Goal: Task Accomplishment & Management: Complete application form

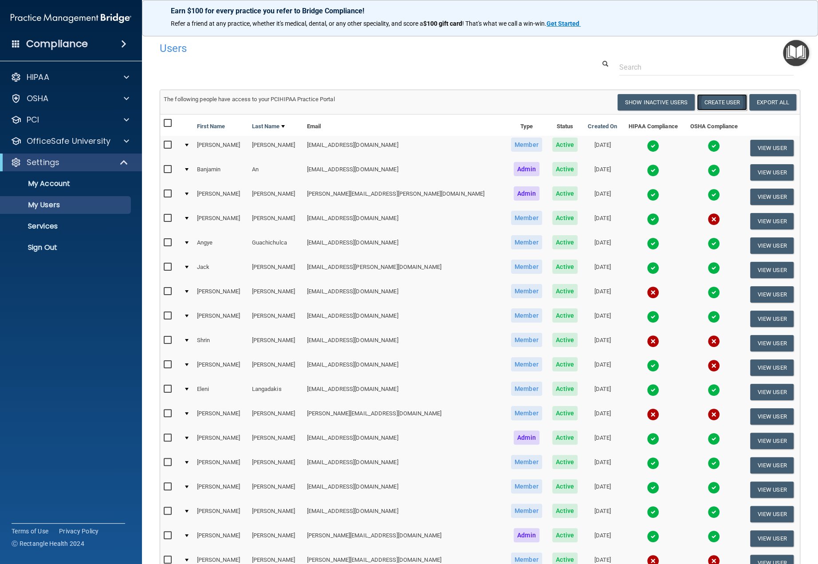
click at [717, 103] on button "Create User" at bounding box center [722, 102] width 50 height 16
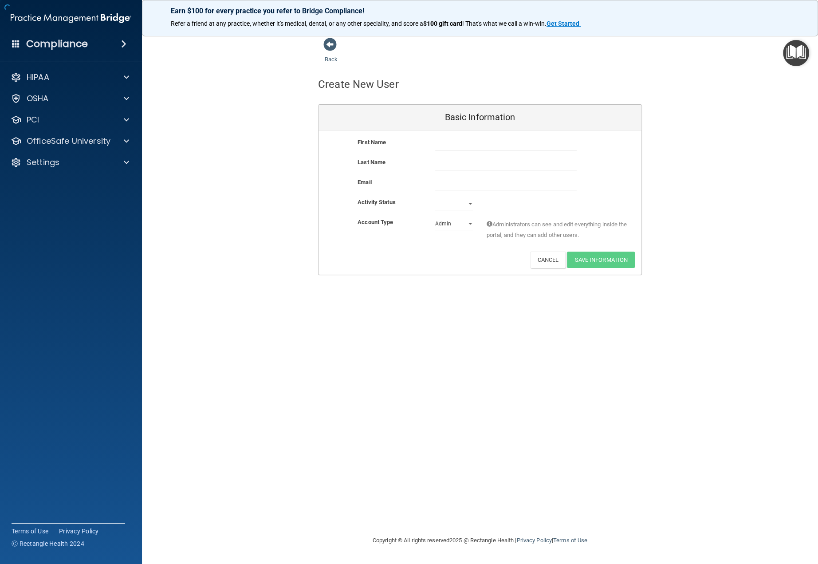
click at [431, 145] on div at bounding box center [506, 143] width 155 height 13
click at [437, 144] on input "text" at bounding box center [506, 143] width 142 height 13
type input "D"
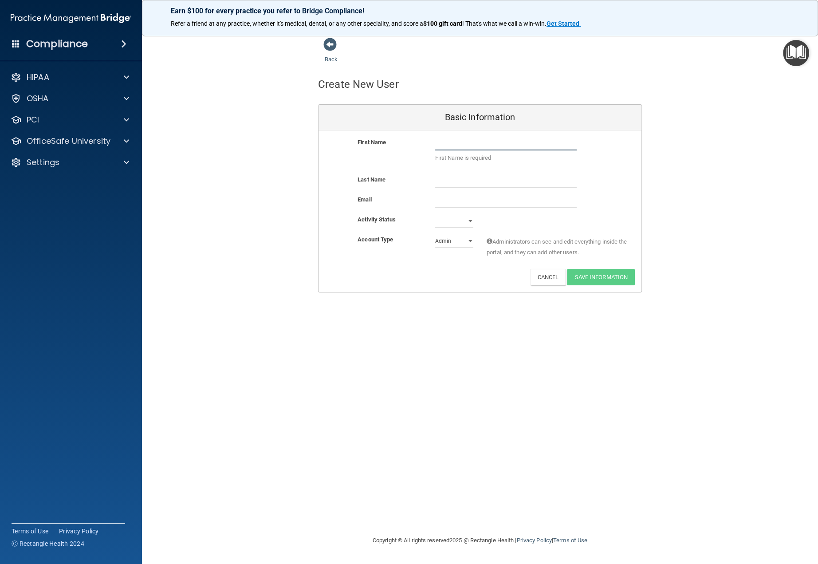
paste input "[EMAIL_ADDRESS][DOMAIN_NAME]"
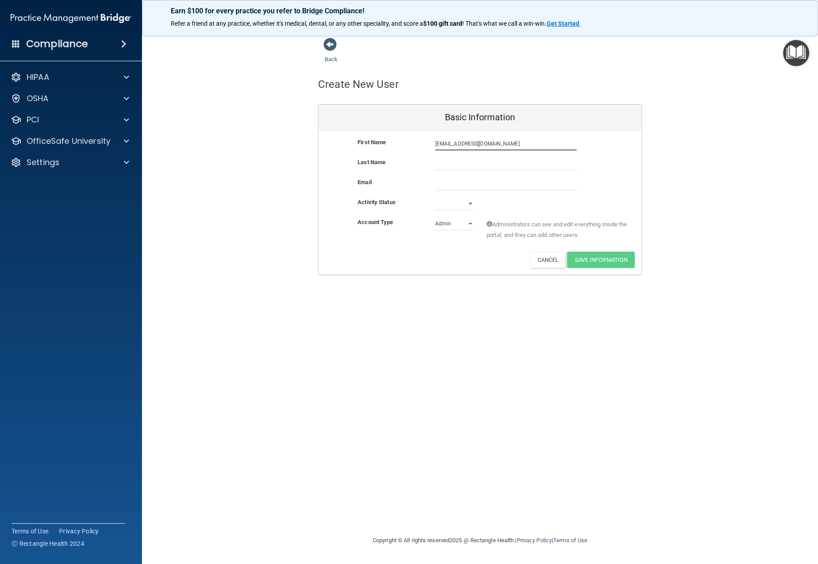
click at [455, 146] on input "[EMAIL_ADDRESS][DOMAIN_NAME]" at bounding box center [506, 143] width 142 height 13
click at [454, 145] on input "[EMAIL_ADDRESS][DOMAIN_NAME]" at bounding box center [506, 143] width 142 height 13
click at [453, 145] on input "[DOMAIN_NAME]" at bounding box center [506, 143] width 142 height 13
click at [453, 144] on input "[DOMAIN_NAME]" at bounding box center [506, 143] width 142 height 13
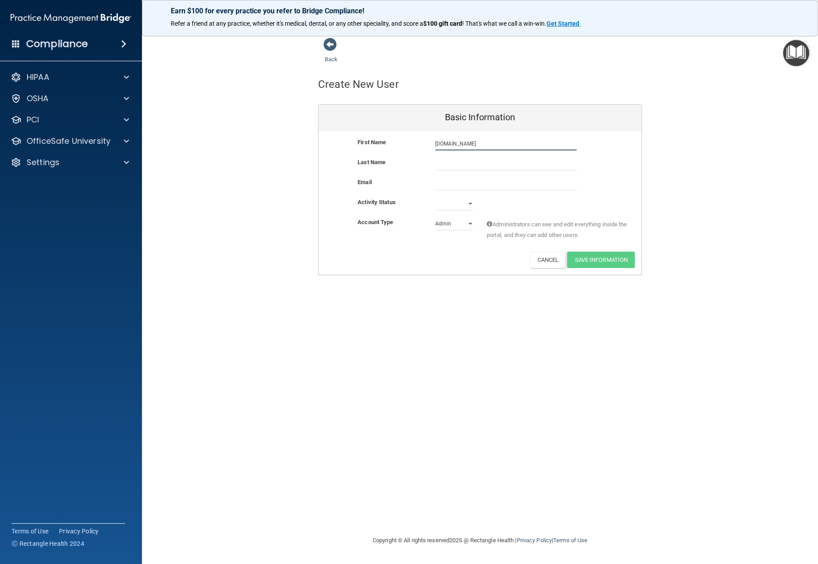
click at [453, 145] on input "[DOMAIN_NAME]" at bounding box center [506, 143] width 142 height 13
click at [453, 144] on input ".com" at bounding box center [506, 143] width 142 height 13
type input "."
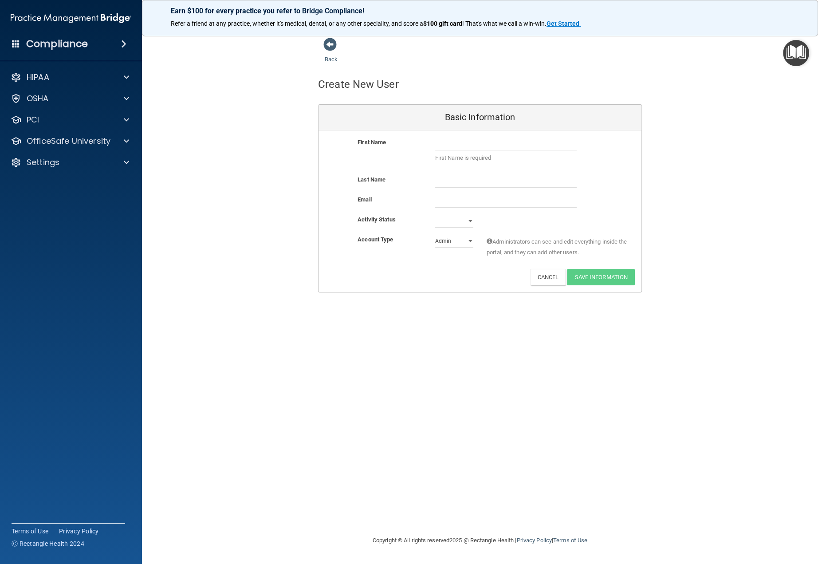
click at [444, 192] on div "Last Name" at bounding box center [480, 184] width 323 height 20
click at [446, 197] on input "email" at bounding box center [506, 200] width 142 height 13
paste input "[EMAIL_ADDRESS][DOMAIN_NAME]"
type input "[EMAIL_ADDRESS][DOMAIN_NAME]"
click at [454, 147] on input "text" at bounding box center [506, 143] width 142 height 13
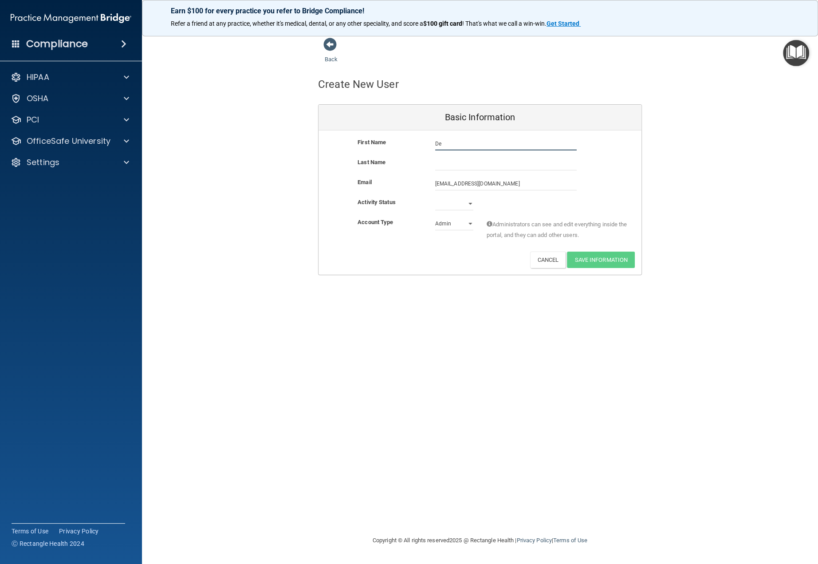
type input "D"
type input "Delauno"
click at [453, 158] on input "text" at bounding box center [506, 163] width 142 height 13
type input "[PERSON_NAME]"
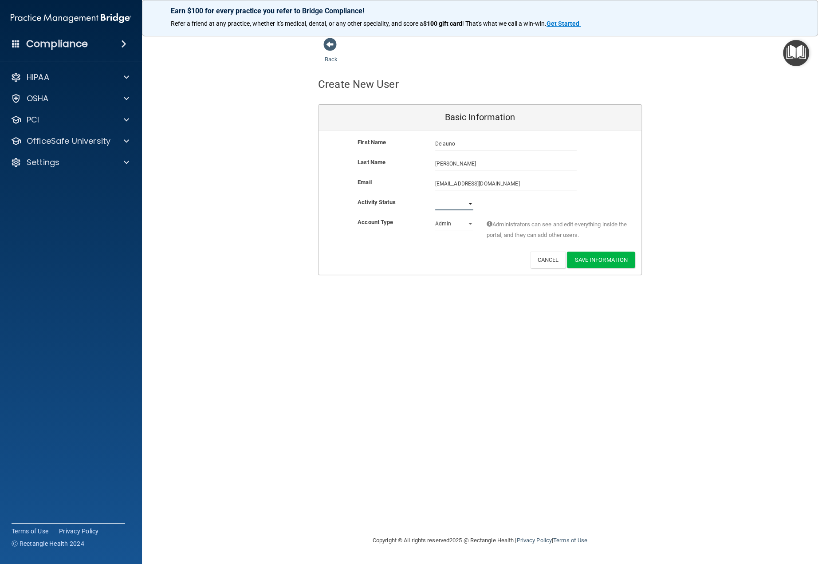
click at [455, 208] on select "Active Inactive" at bounding box center [454, 203] width 38 height 13
select select "active"
click at [435, 197] on select "Active Inactive" at bounding box center [454, 203] width 38 height 13
click at [450, 224] on select "Admin Member" at bounding box center [454, 223] width 38 height 13
select select "practice_member"
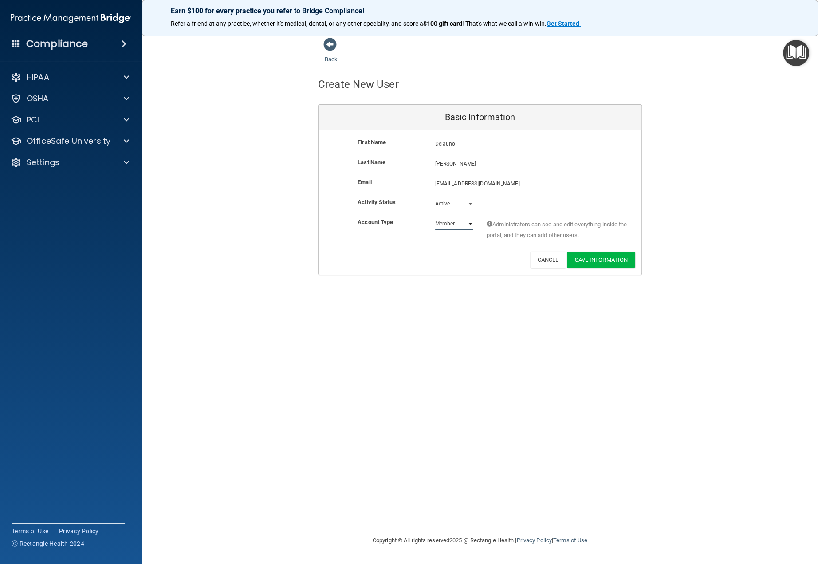
click at [435, 217] on select "Admin Member" at bounding box center [454, 223] width 38 height 13
click at [587, 258] on button "Save Information" at bounding box center [601, 260] width 68 height 16
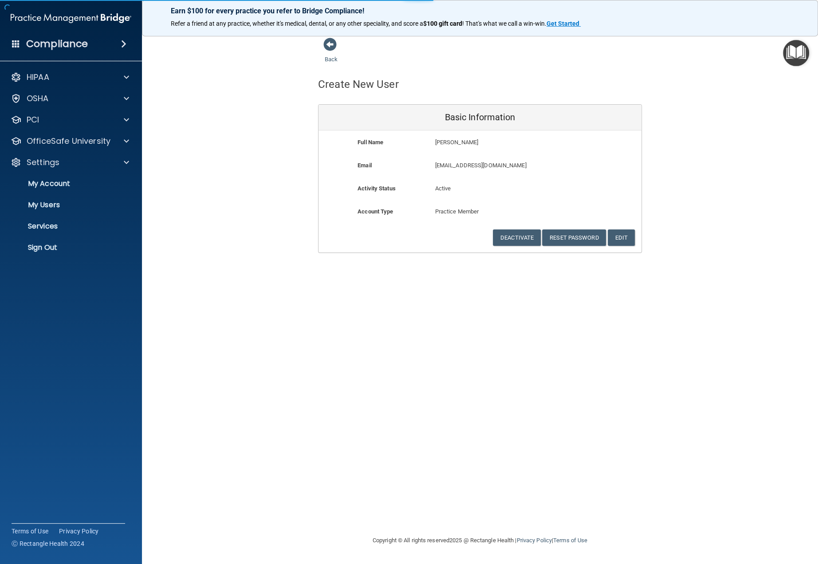
select select "20"
